Goal: Task Accomplishment & Management: Use online tool/utility

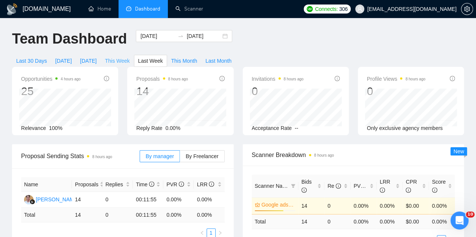
click at [130, 57] on span "This Week" at bounding box center [117, 61] width 25 height 8
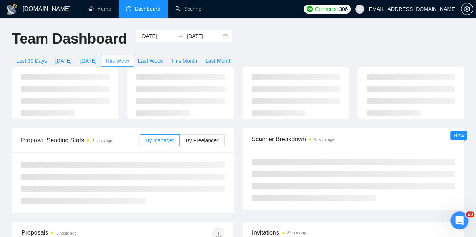
type input "[DATE]"
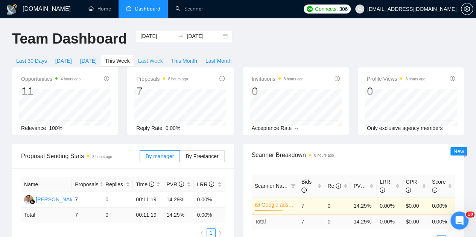
click at [163, 57] on span "Last Week" at bounding box center [150, 61] width 25 height 8
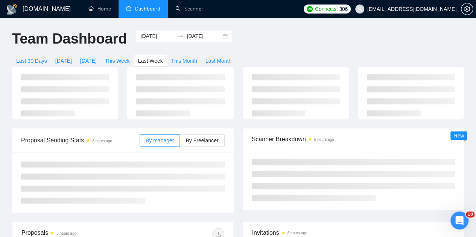
type input "[DATE]"
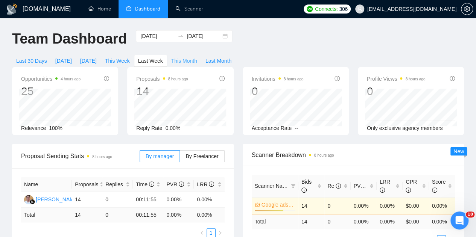
click at [197, 57] on span "This Month" at bounding box center [184, 61] width 26 height 8
type input "[DATE]"
click at [191, 8] on link "Scanner" at bounding box center [189, 9] width 28 height 6
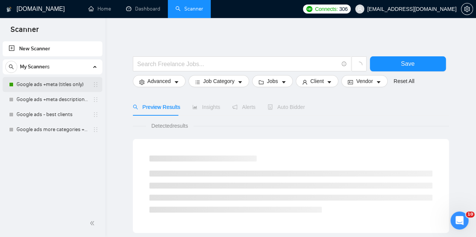
click at [59, 83] on link "Google ads +meta (titles only)" at bounding box center [52, 84] width 71 height 15
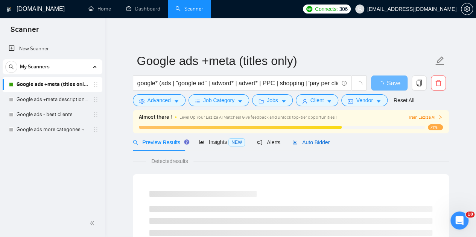
click at [308, 143] on span "Auto Bidder" at bounding box center [310, 143] width 37 height 6
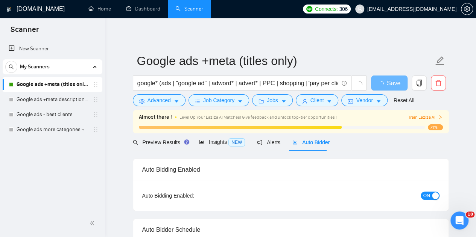
checkbox input "true"
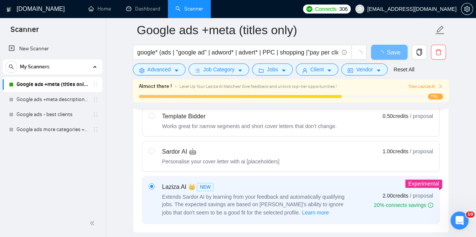
scroll to position [251, 0]
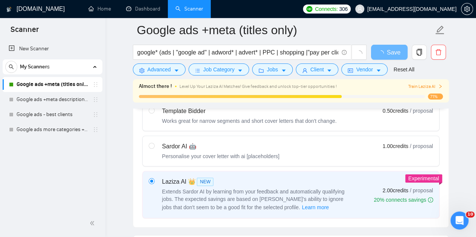
click at [174, 146] on div "Sardor AI 🤖" at bounding box center [220, 146] width 117 height 9
click at [154, 146] on input "radio" at bounding box center [151, 145] width 5 height 5
radio input "true"
radio input "false"
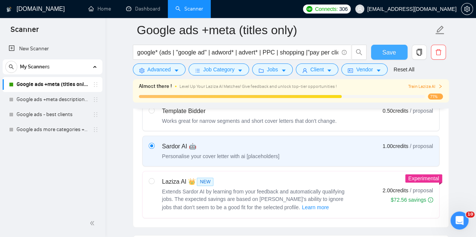
click at [391, 54] on span "Save" at bounding box center [389, 52] width 14 height 9
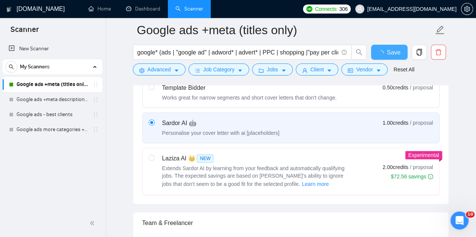
checkbox input "true"
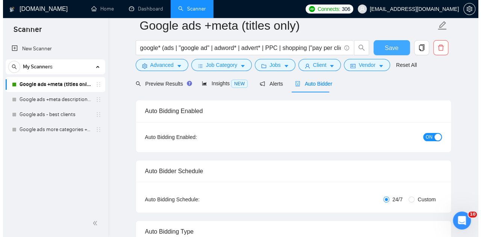
scroll to position [0, 0]
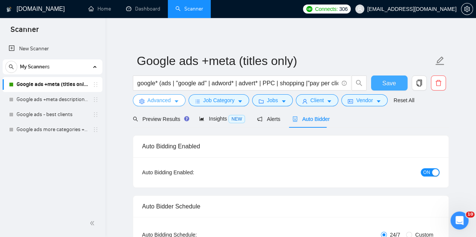
click at [389, 83] on span "Save" at bounding box center [389, 83] width 14 height 9
click at [169, 99] on span "Advanced" at bounding box center [158, 100] width 23 height 8
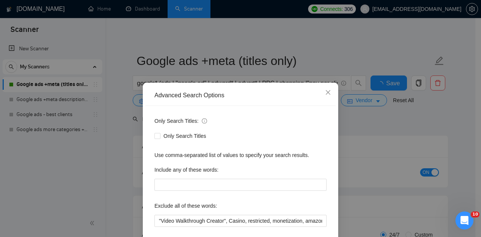
checkbox input "true"
click at [326, 92] on icon "close" at bounding box center [328, 92] width 5 height 5
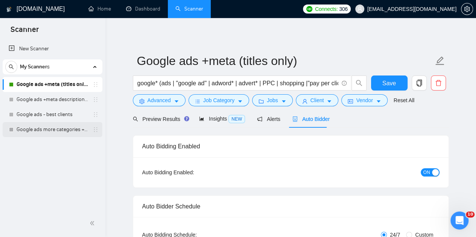
click at [38, 131] on link "Google ads more categories + only titles" at bounding box center [52, 129] width 71 height 15
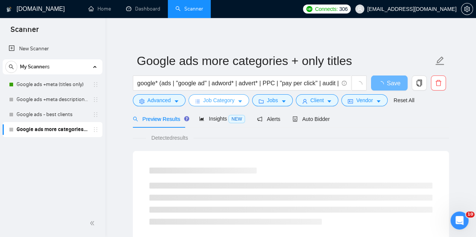
click at [215, 100] on span "Job Category" at bounding box center [218, 100] width 31 height 8
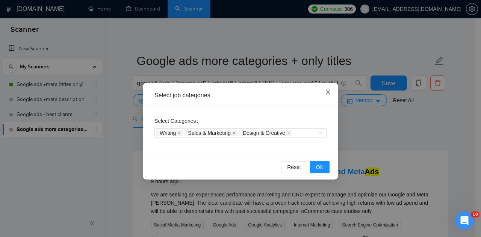
click at [327, 96] on icon "close" at bounding box center [328, 93] width 6 height 6
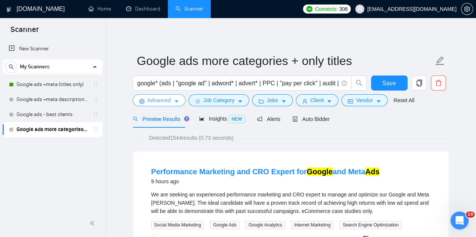
click at [158, 103] on span "Advanced" at bounding box center [158, 100] width 23 height 8
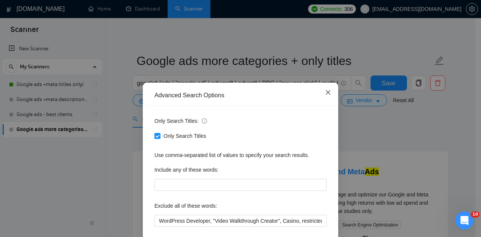
click at [326, 95] on icon "close" at bounding box center [328, 92] width 5 height 5
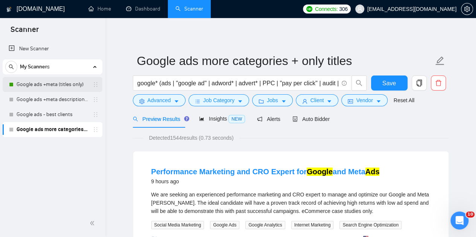
click at [35, 86] on link "Google ads +meta (titles only)" at bounding box center [52, 84] width 71 height 15
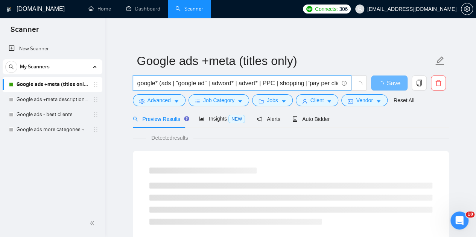
click at [290, 84] on input "google* (ads | "google ad" | adword* | advert* | PPC | shopping |"pay per click…" at bounding box center [237, 83] width 201 height 9
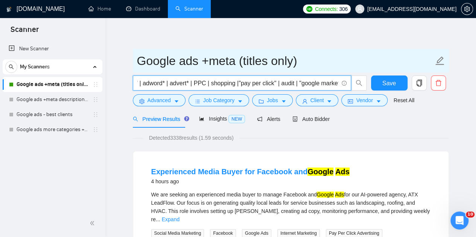
scroll to position [0, 79]
